Goal: Check status: Check status

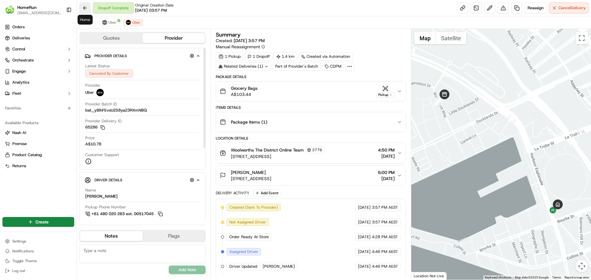
click at [80, 6] on button at bounding box center [84, 7] width 11 height 11
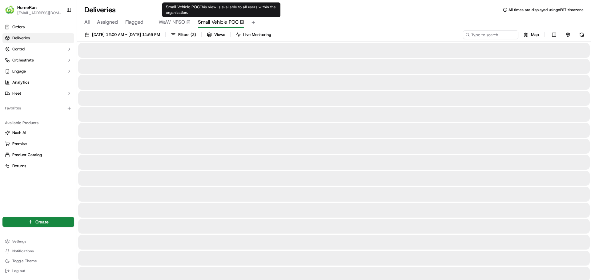
click at [215, 24] on span "Small Vehicle POC" at bounding box center [218, 21] width 41 height 7
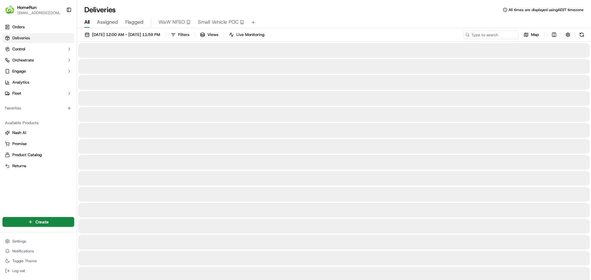
click at [87, 21] on span "All" at bounding box center [86, 21] width 5 height 7
